Goal: Register for event/course

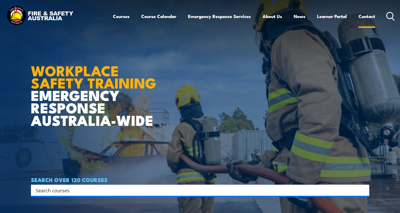
click at [363, 17] on link "Contact" at bounding box center [367, 16] width 17 height 14
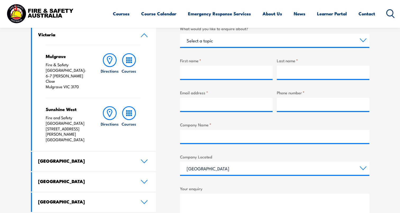
scroll to position [238, 0]
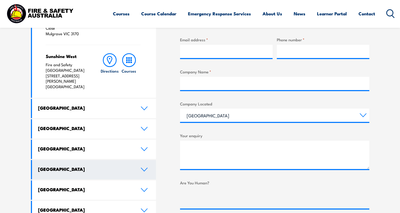
click at [146, 160] on link "[GEOGRAPHIC_DATA]" at bounding box center [94, 169] width 124 height 19
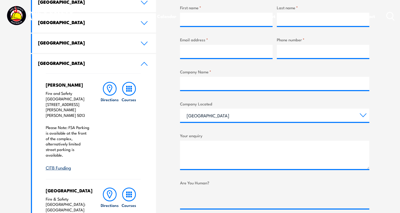
scroll to position [0, 0]
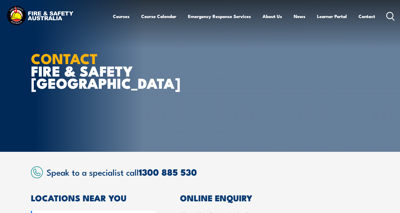
click at [389, 16] on icon at bounding box center [391, 16] width 8 height 9
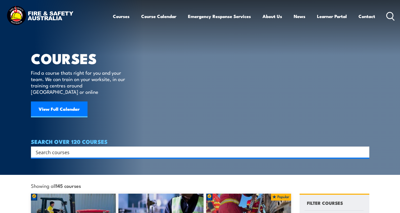
click at [56, 148] on input "Search input" at bounding box center [197, 152] width 322 height 8
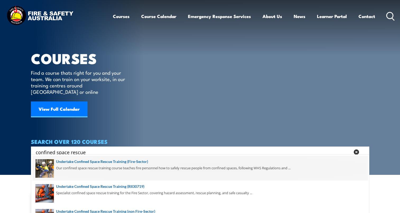
type input "confined space rescue"
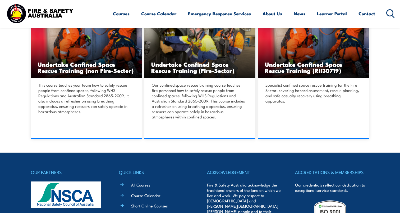
scroll to position [132, 0]
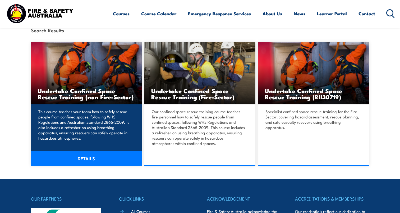
click at [82, 159] on link "DETAILS" at bounding box center [86, 158] width 111 height 15
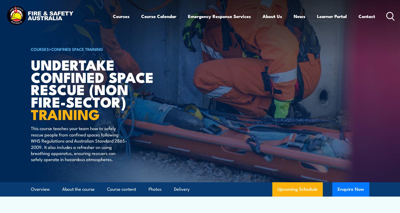
scroll to position [47, 0]
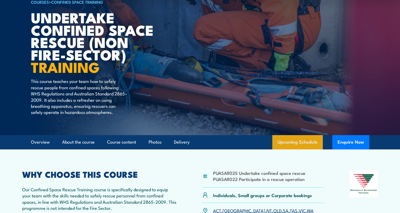
drag, startPoint x: 292, startPoint y: 133, endPoint x: 292, endPoint y: 4, distance: 128.8
click at [292, 135] on link "Upcoming Schedule" at bounding box center [297, 142] width 51 height 14
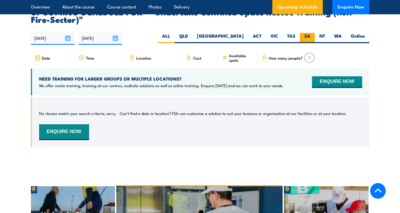
click at [304, 33] on label "SA" at bounding box center [307, 38] width 15 height 10
click at [311, 33] on input "SA" at bounding box center [312, 34] width 3 height 3
radio input "true"
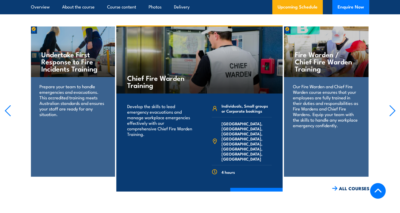
scroll to position [875, 0]
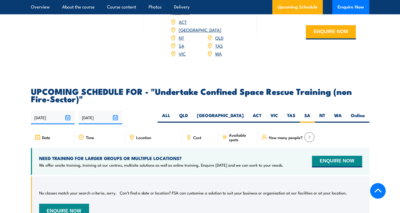
click at [67, 111] on input "[DATE]" at bounding box center [53, 117] width 44 height 13
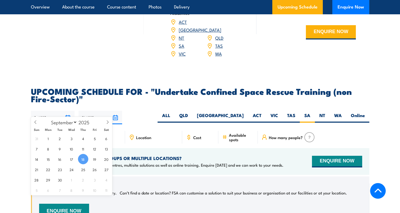
click at [82, 158] on span "18" at bounding box center [83, 159] width 10 height 10
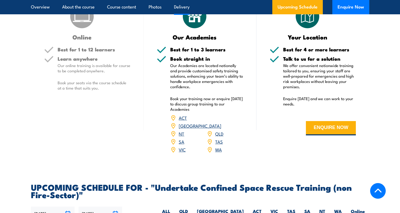
scroll to position [858, 0]
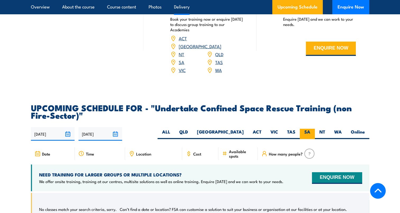
click at [302, 129] on label "SA" at bounding box center [307, 134] width 15 height 10
click at [311, 129] on input "SA" at bounding box center [312, 130] width 3 height 3
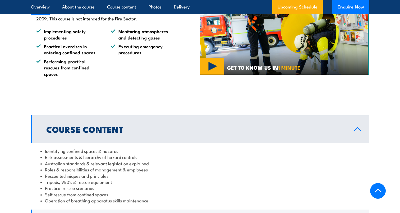
scroll to position [38, 0]
